Goal: Contribute content: Add original content to the website for others to see

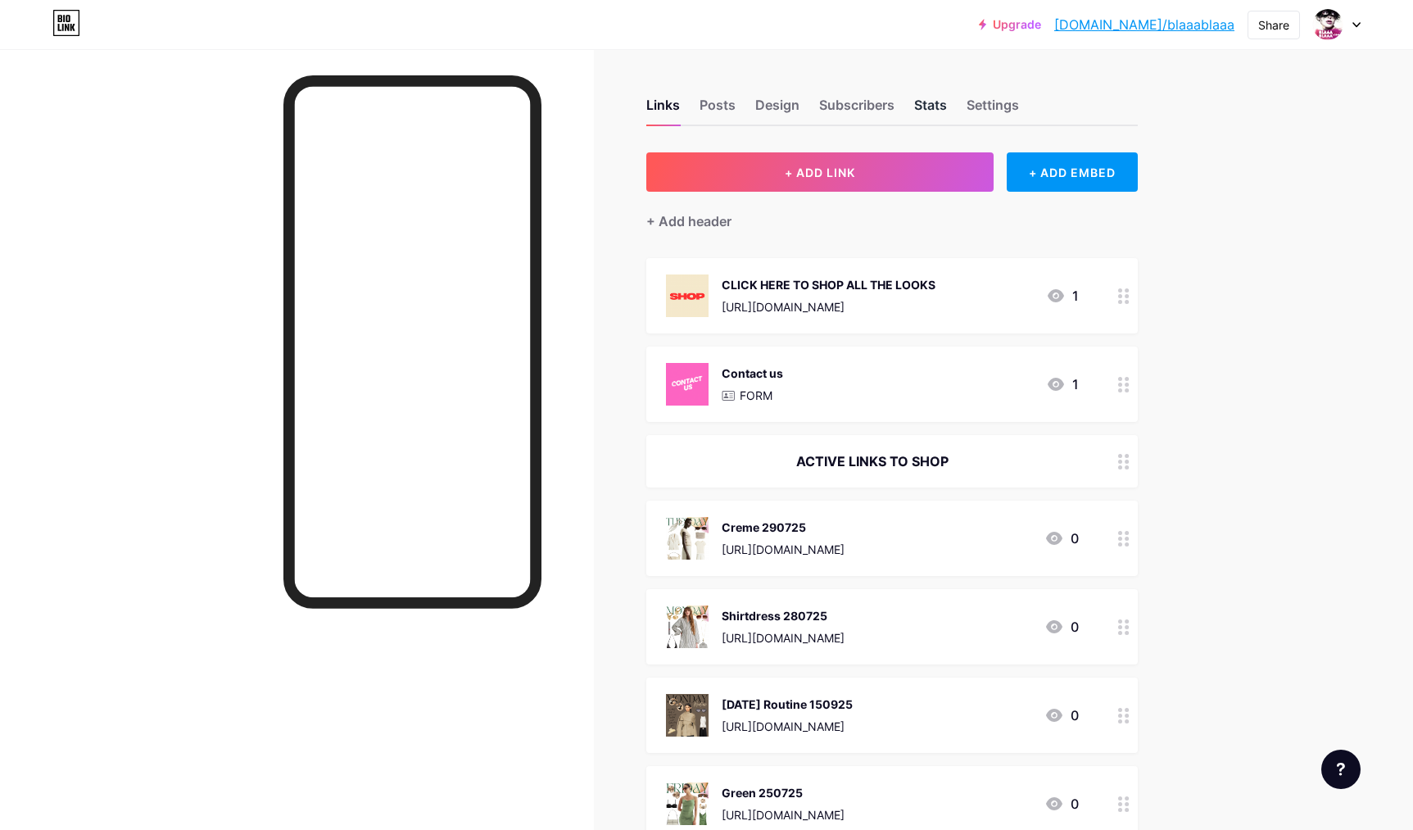
click at [922, 104] on div "Stats" at bounding box center [930, 109] width 33 height 29
click at [661, 104] on div "Links" at bounding box center [663, 109] width 34 height 29
click at [834, 172] on span "+ ADD LINK" at bounding box center [820, 172] width 70 height 14
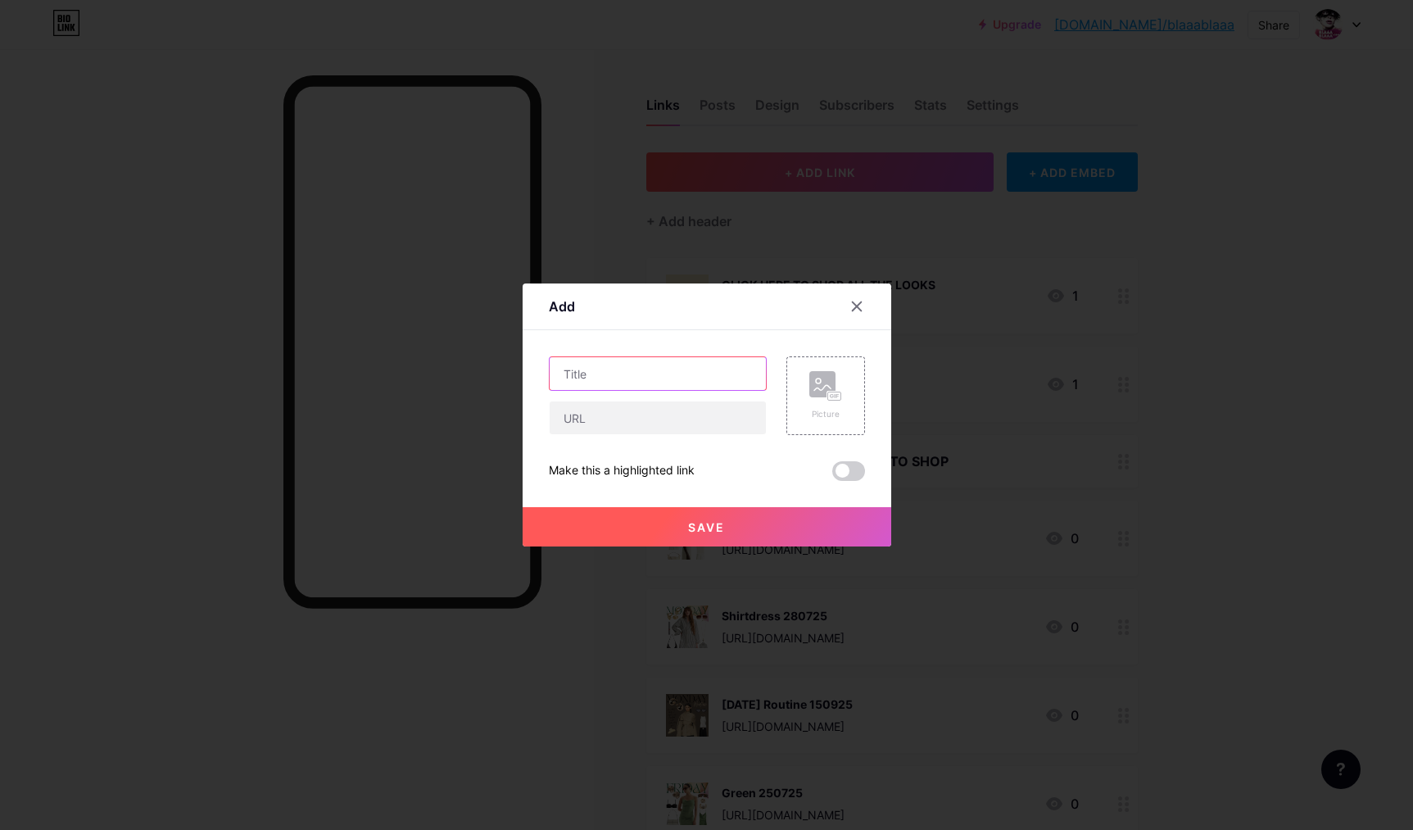
click at [666, 375] on input "text" at bounding box center [658, 373] width 216 height 33
type input "Trench Jacket 300725"
click at [609, 410] on input "text" at bounding box center [658, 417] width 216 height 33
paste input "[URL][DOMAIN_NAME]"
type input "[URL][DOMAIN_NAME]"
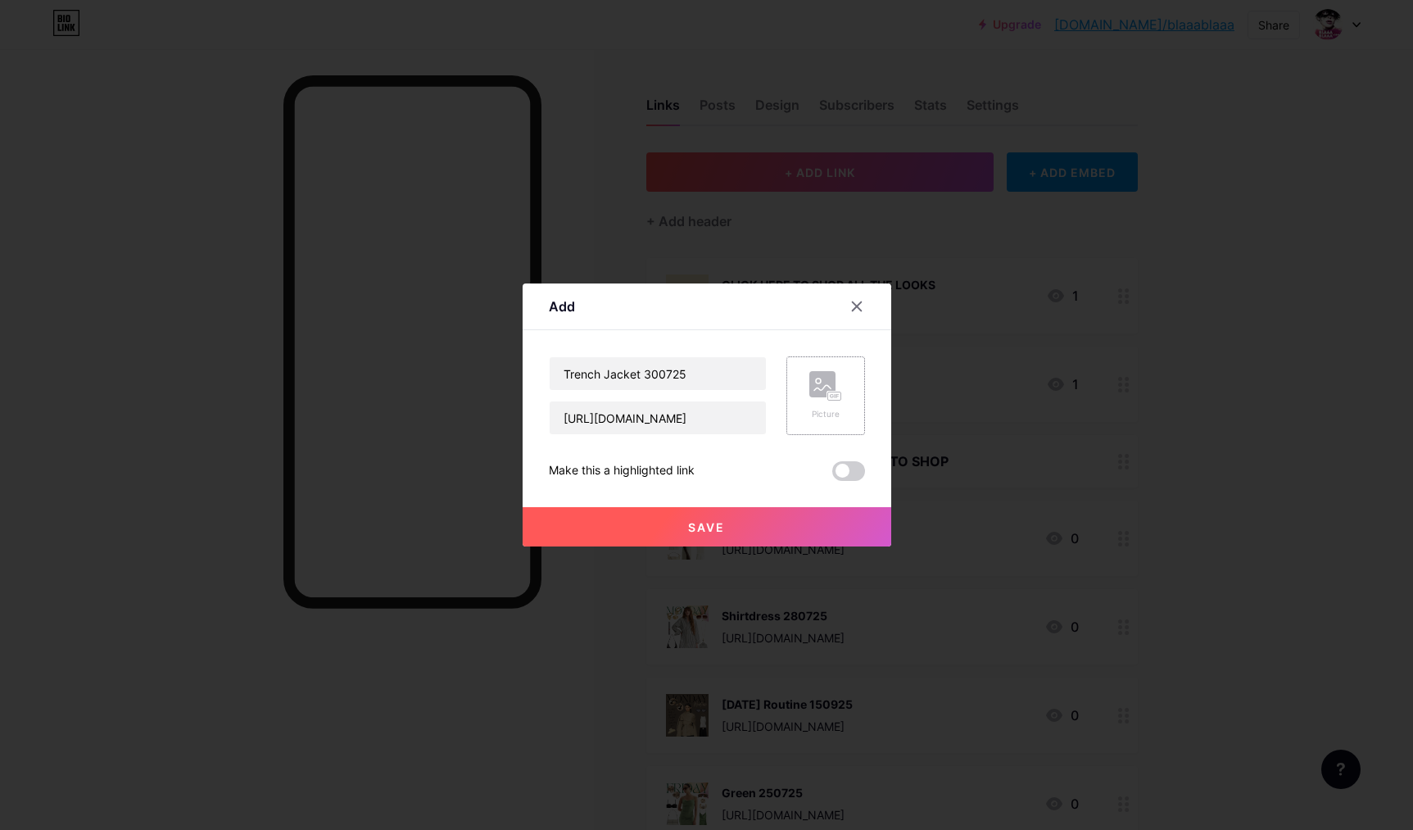
click at [819, 404] on div "Picture" at bounding box center [825, 395] width 33 height 49
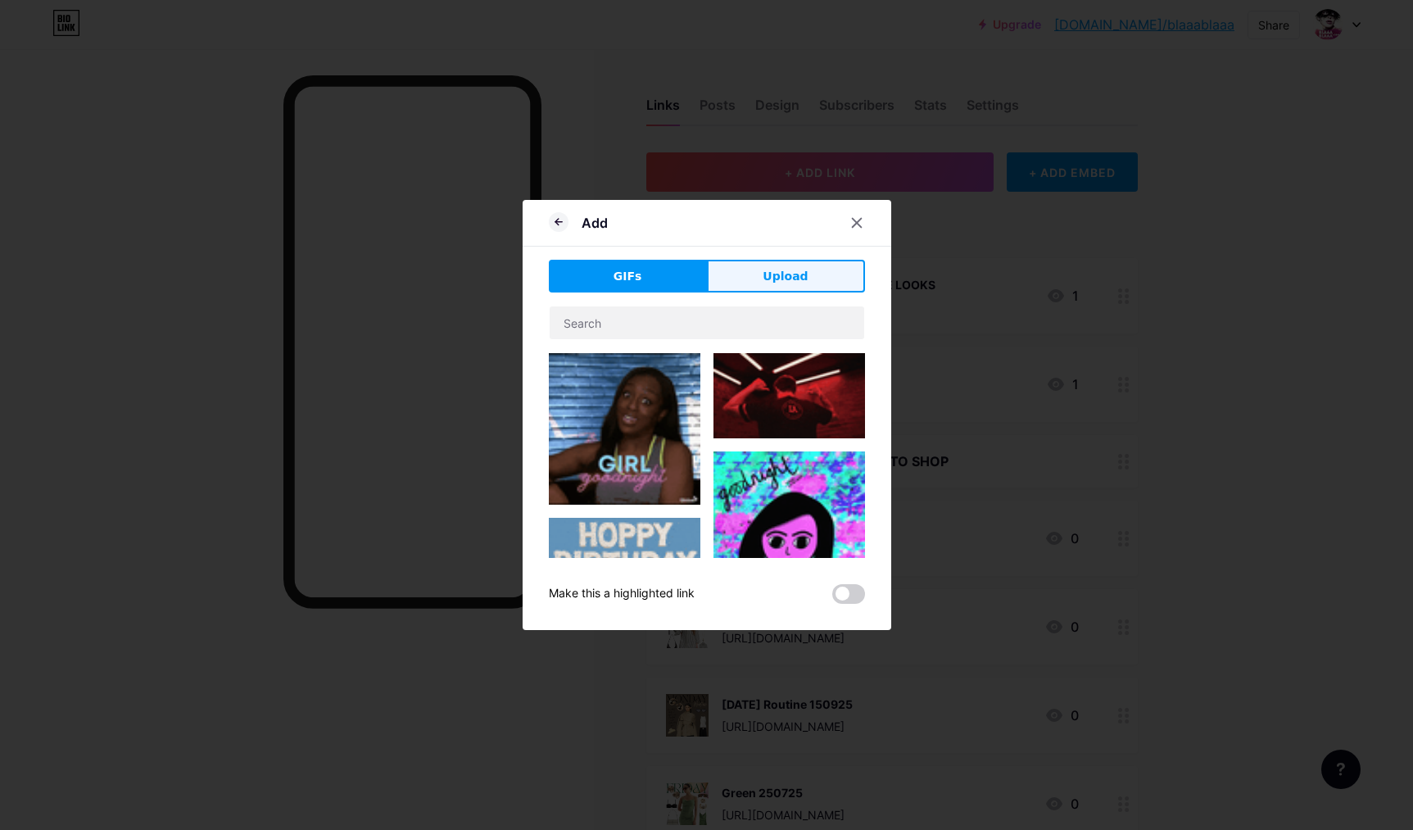
click at [809, 268] on button "Upload" at bounding box center [786, 276] width 158 height 33
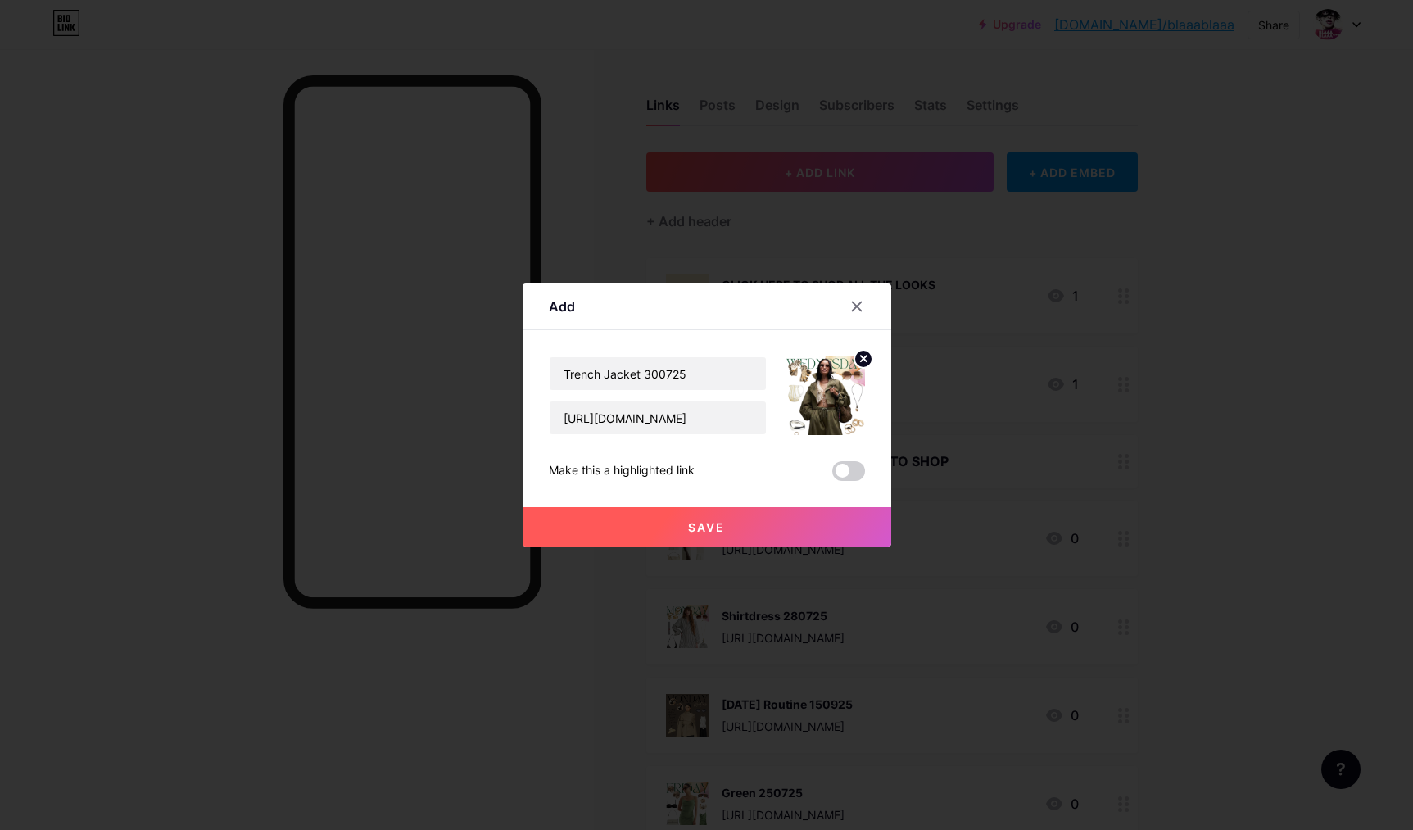
click at [742, 527] on button "Save" at bounding box center [707, 526] width 369 height 39
